Goal: Task Accomplishment & Management: Complete application form

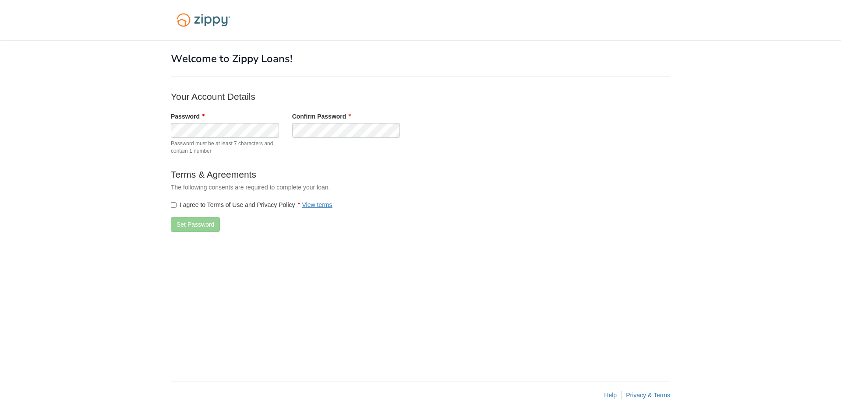
click at [194, 138] on div "Password Password must be at least 7 characters and contain 1 number" at bounding box center [224, 135] width 121 height 47
click at [204, 222] on button "Set Password" at bounding box center [195, 224] width 49 height 15
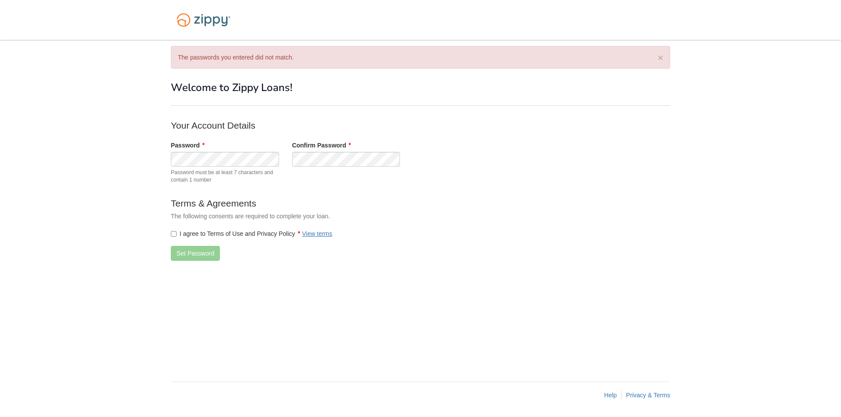
click at [176, 233] on label "I agree to Terms of Use and Privacy Policy View terms" at bounding box center [252, 233] width 162 height 9
click at [191, 254] on button "Set Password" at bounding box center [195, 253] width 49 height 15
click at [198, 252] on button "Set Password" at bounding box center [195, 253] width 49 height 15
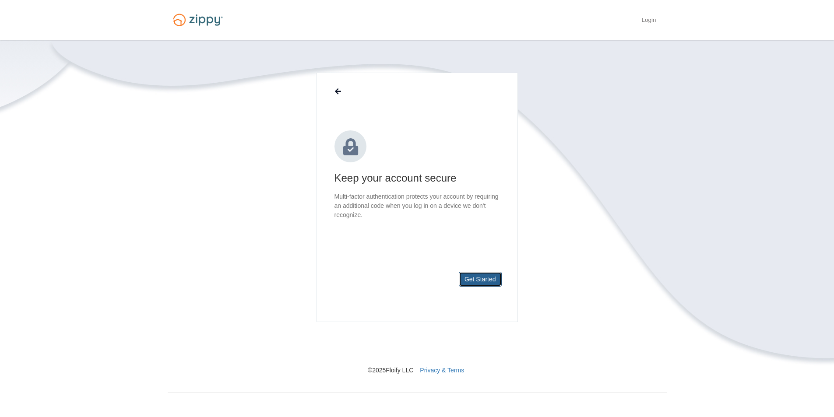
click at [490, 276] on button "Get Started" at bounding box center [480, 279] width 43 height 15
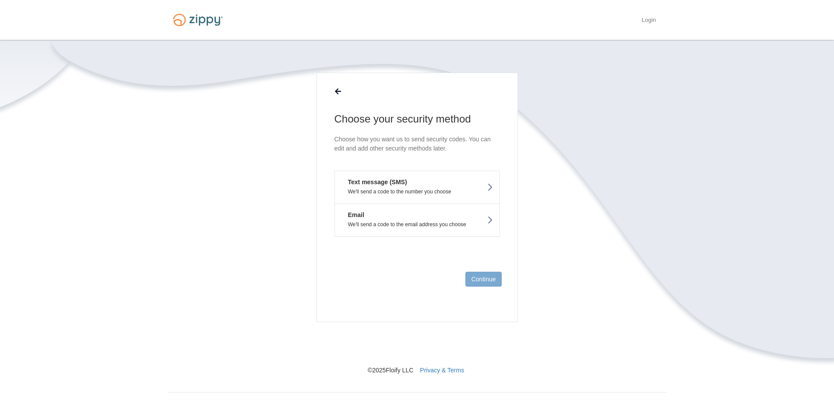
click at [428, 190] on p "We'll send a code to the number you choose" at bounding box center [418, 192] width 152 height 6
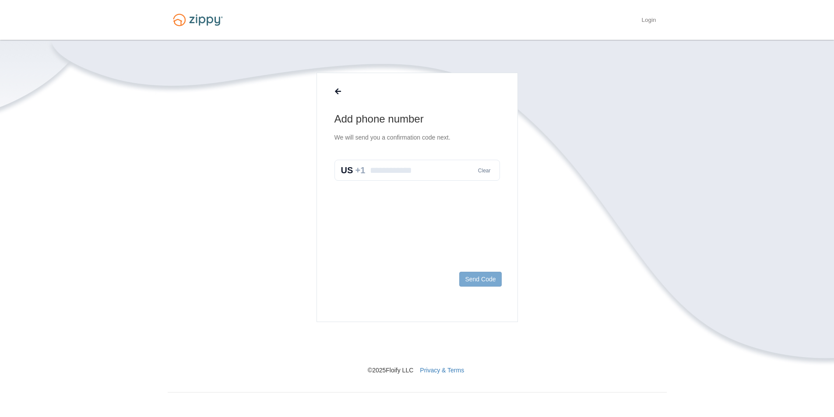
click at [380, 171] on input "text" at bounding box center [418, 170] width 166 height 21
type input "**********"
click at [491, 276] on button "Send Code" at bounding box center [480, 279] width 42 height 15
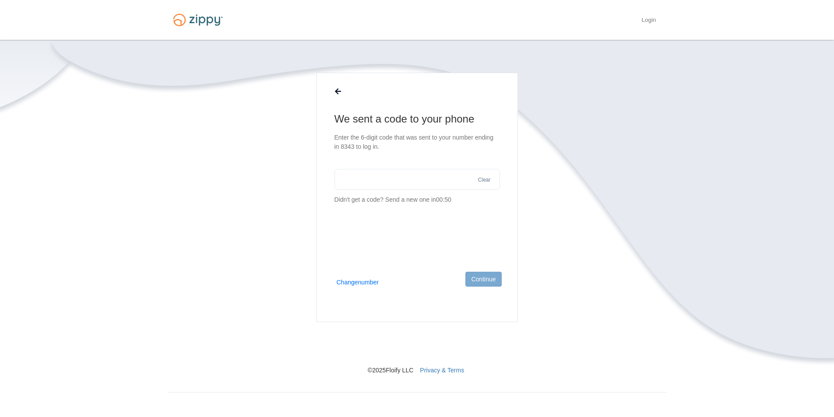
click at [364, 183] on input "text" at bounding box center [418, 179] width 166 height 21
type input "******"
click at [484, 277] on button "Continue" at bounding box center [483, 279] width 36 height 15
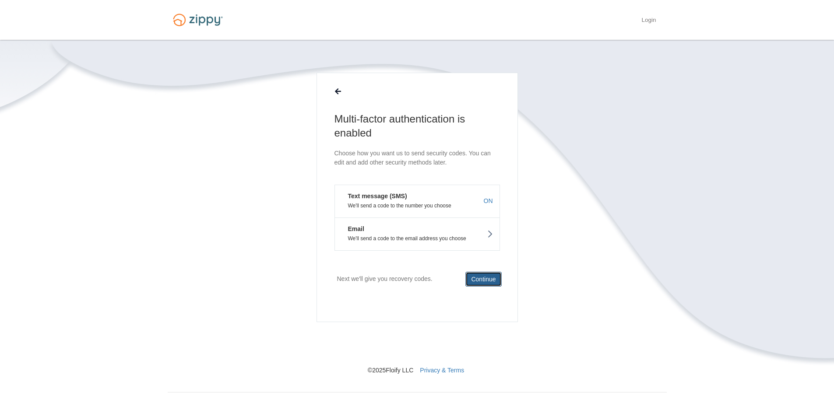
click at [484, 282] on button "Continue" at bounding box center [483, 279] width 36 height 15
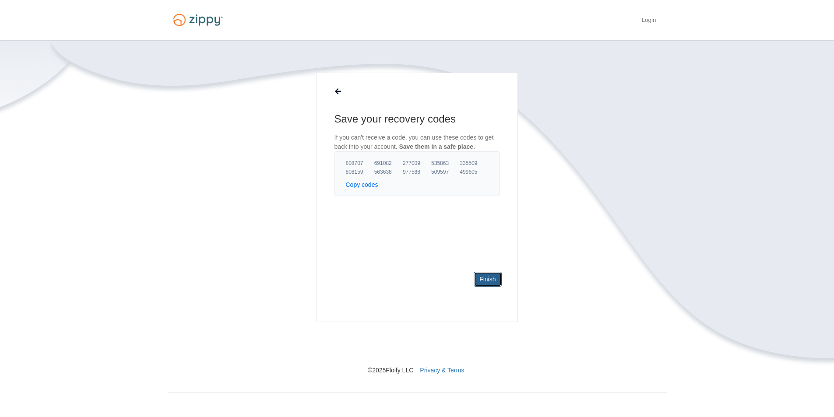
click at [482, 282] on link "Finish" at bounding box center [488, 279] width 28 height 15
